Goal: Information Seeking & Learning: Learn about a topic

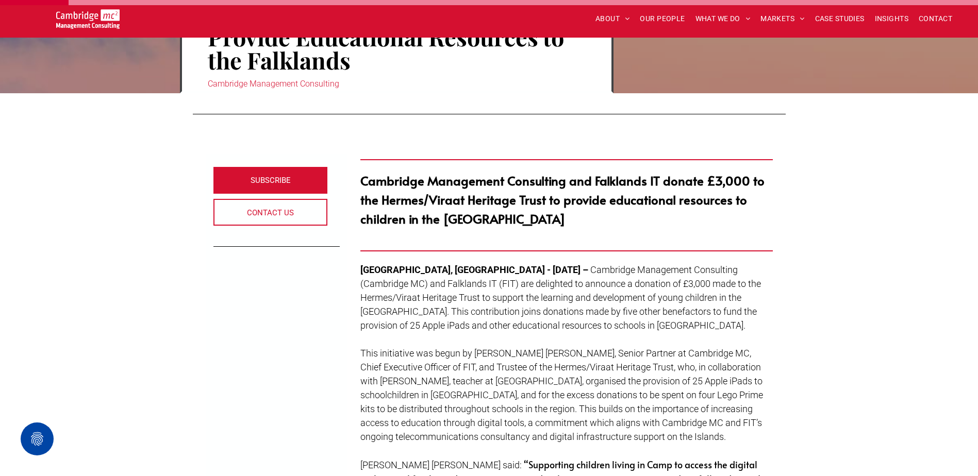
scroll to position [309, 0]
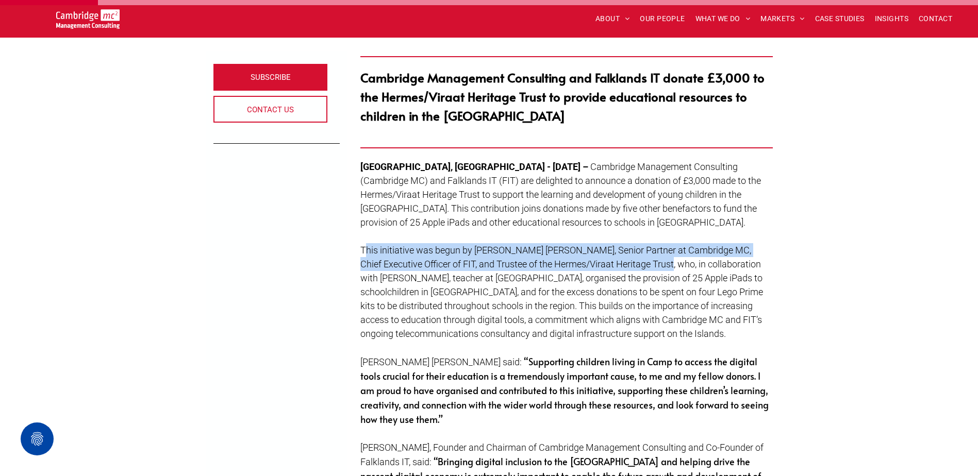
drag, startPoint x: 364, startPoint y: 246, endPoint x: 635, endPoint y: 260, distance: 271.6
click at [635, 260] on span "This initiative was begun by [PERSON_NAME] [PERSON_NAME], Senior Partner at Cam…" at bounding box center [561, 292] width 403 height 94
